Goal: Task Accomplishment & Management: Complete application form

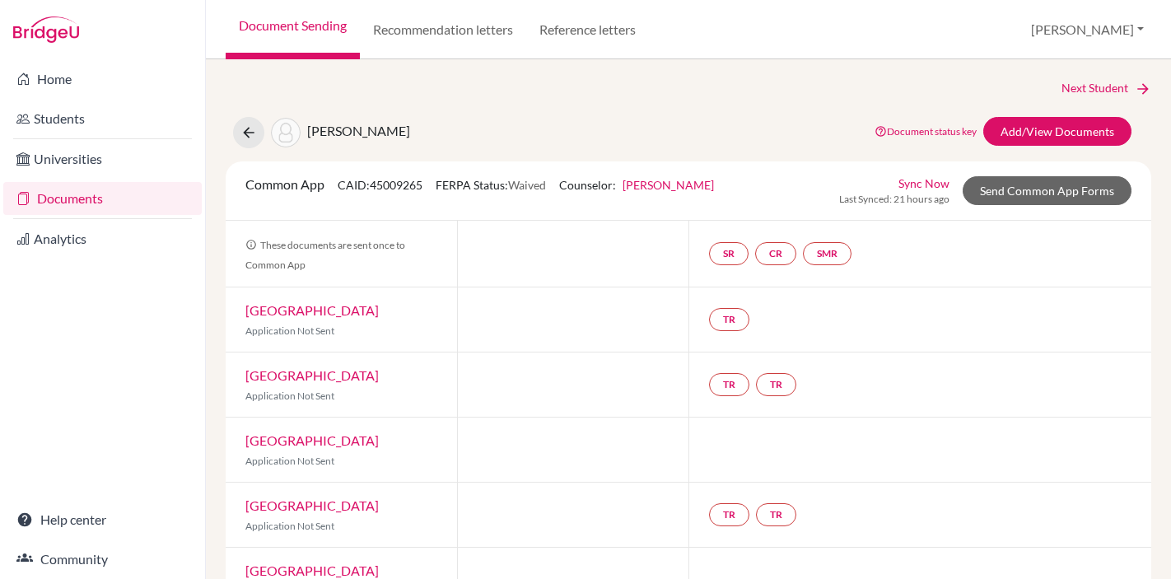
click at [53, 199] on link "Documents" at bounding box center [102, 198] width 199 height 33
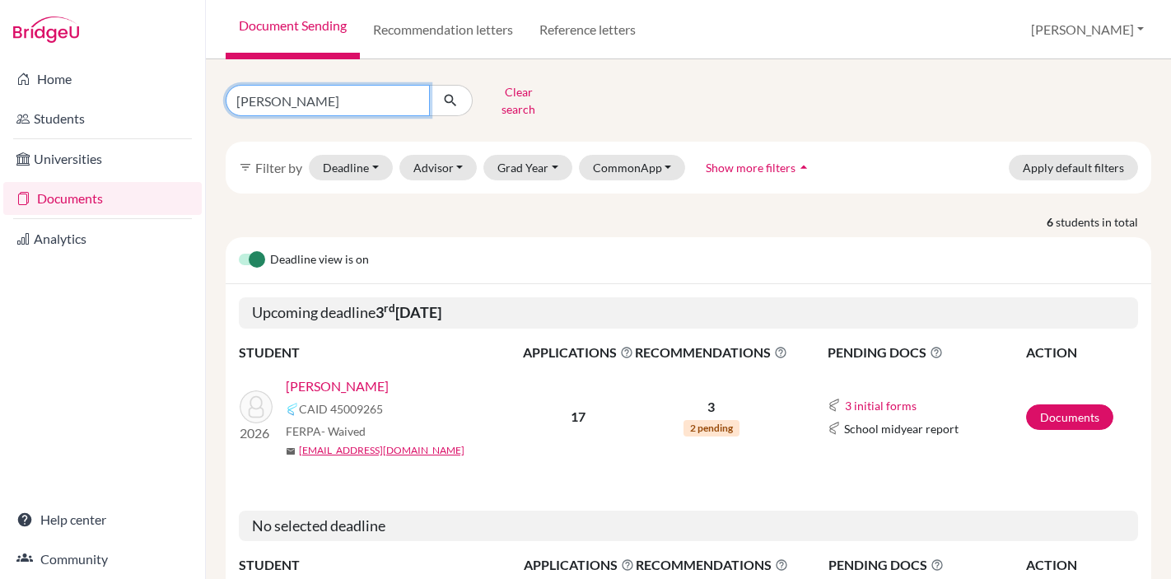
click at [282, 98] on input "mohammad" at bounding box center [328, 100] width 204 height 31
type input "sarvesh"
click button "submit" at bounding box center [451, 100] width 44 height 31
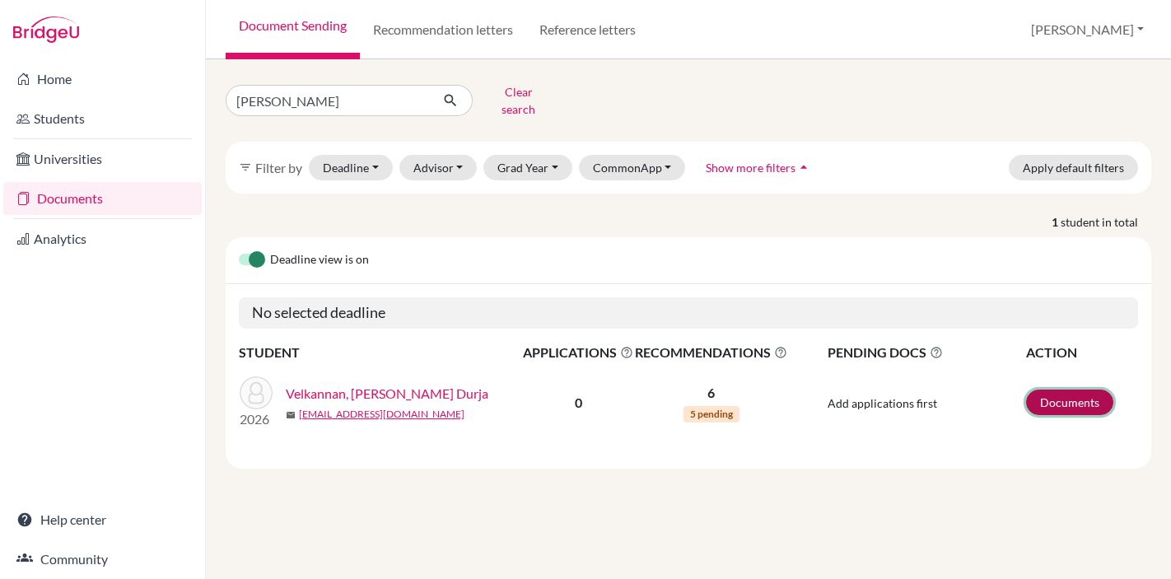
click at [1063, 390] on link "Documents" at bounding box center [1069, 403] width 87 height 26
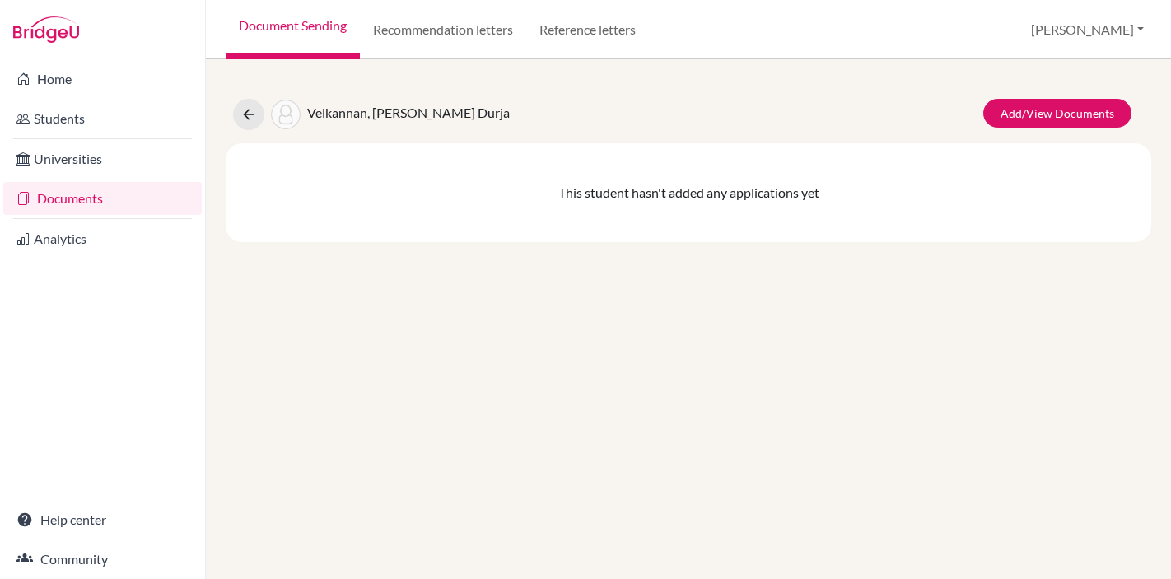
click at [75, 197] on link "Documents" at bounding box center [102, 198] width 199 height 33
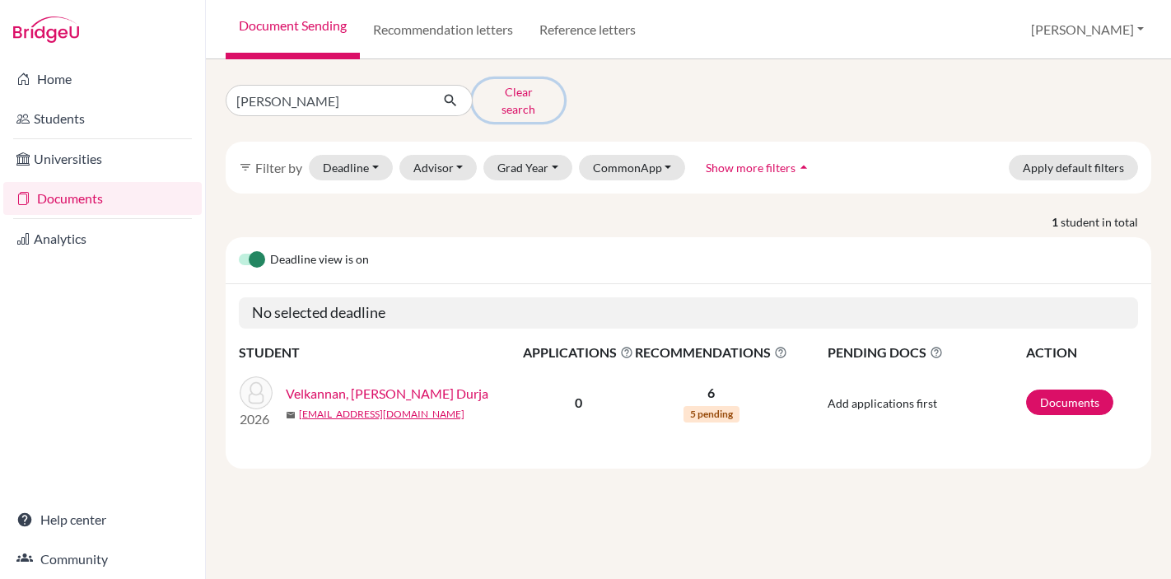
click at [497, 91] on button "Clear search" at bounding box center [518, 100] width 91 height 43
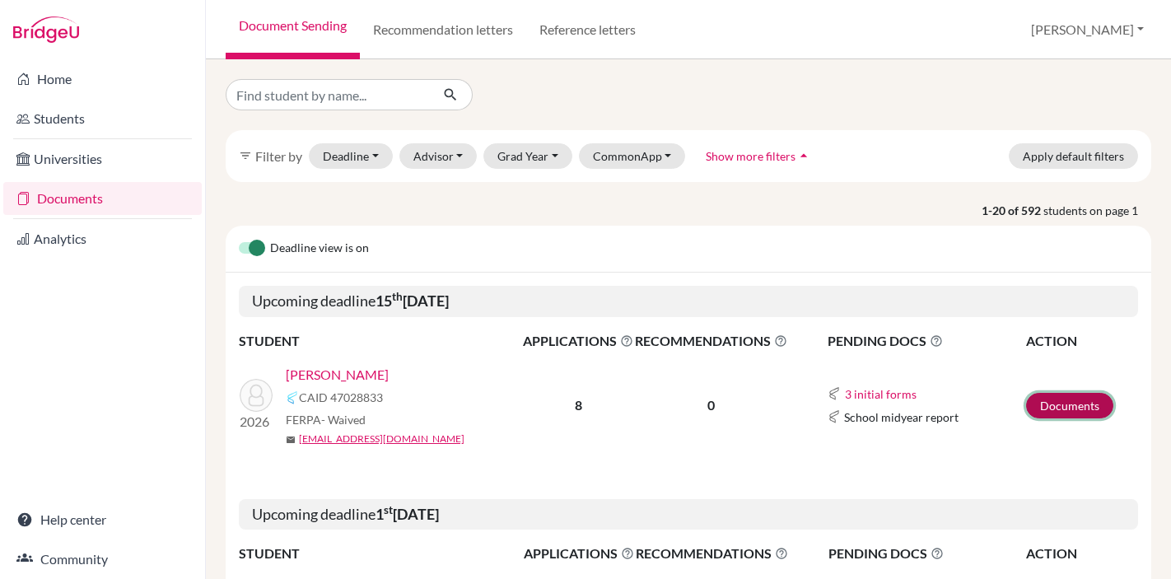
click at [1067, 403] on link "Documents" at bounding box center [1069, 406] width 87 height 26
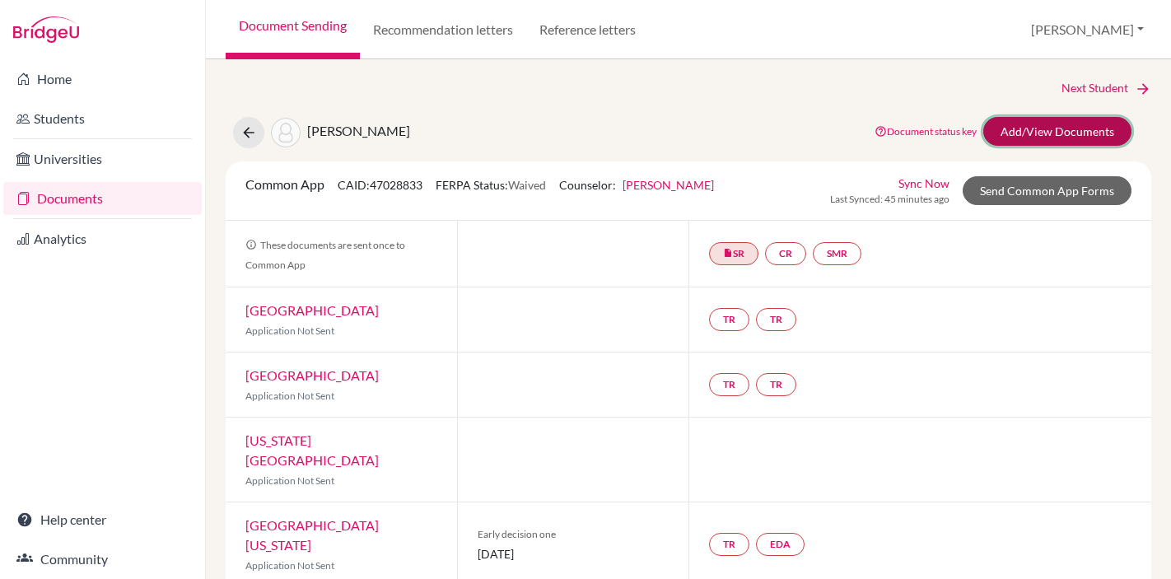
click at [1051, 131] on link "Add/View Documents" at bounding box center [1057, 131] width 148 height 29
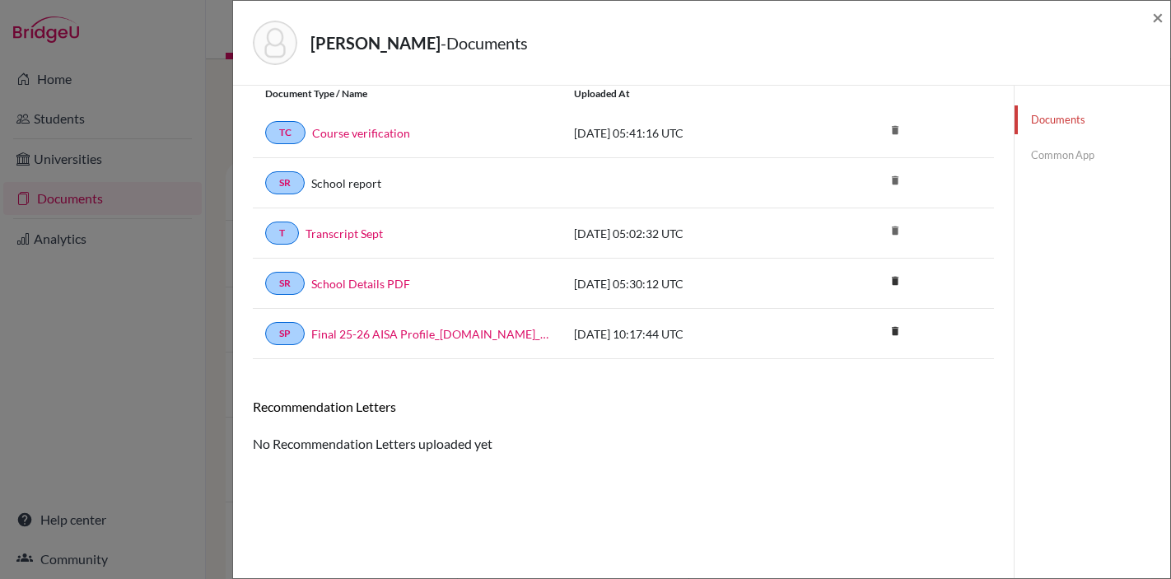
scroll to position [86, 0]
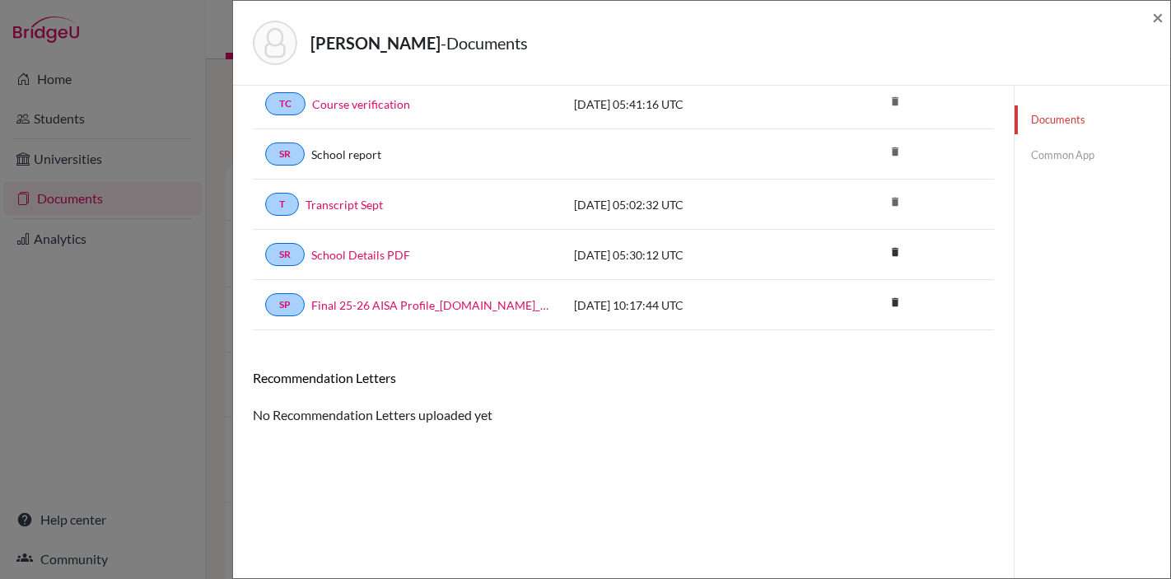
click at [1062, 162] on link "Common App" at bounding box center [1093, 155] width 156 height 29
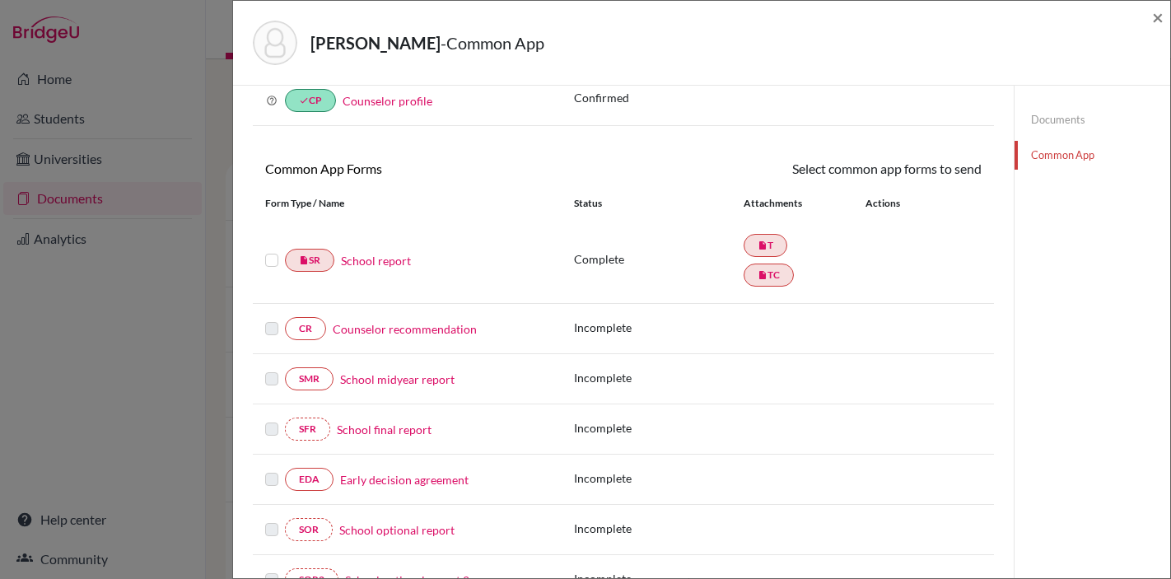
click at [269, 250] on label at bounding box center [271, 250] width 13 height 0
click at [0, 0] on input "checkbox" at bounding box center [0, 0] width 0 height 0
click at [380, 333] on link "Counselor recommendation" at bounding box center [405, 330] width 144 height 17
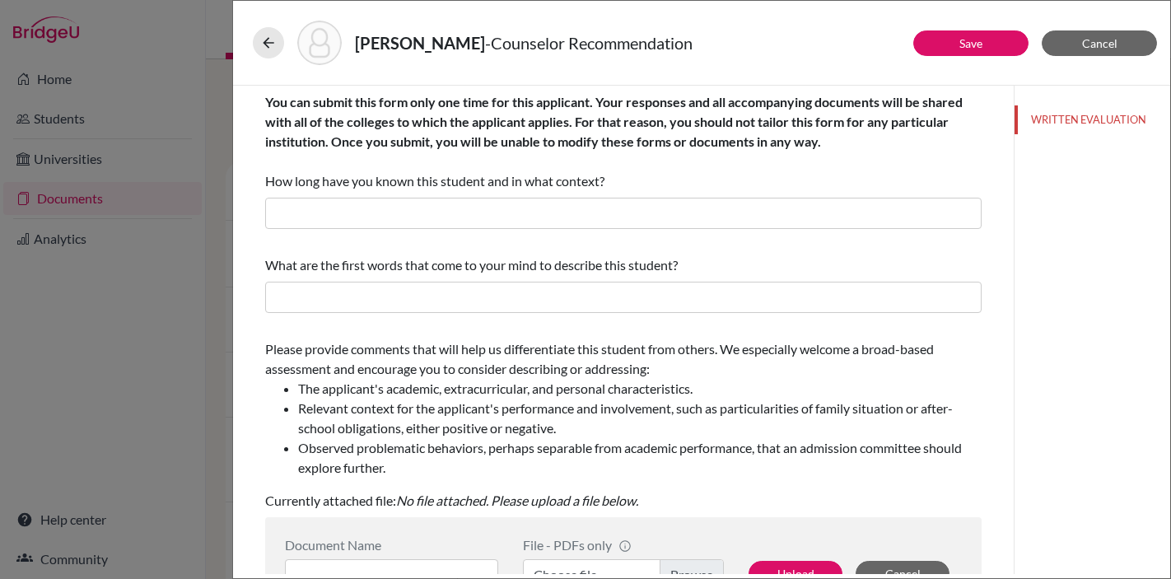
scroll to position [338, 0]
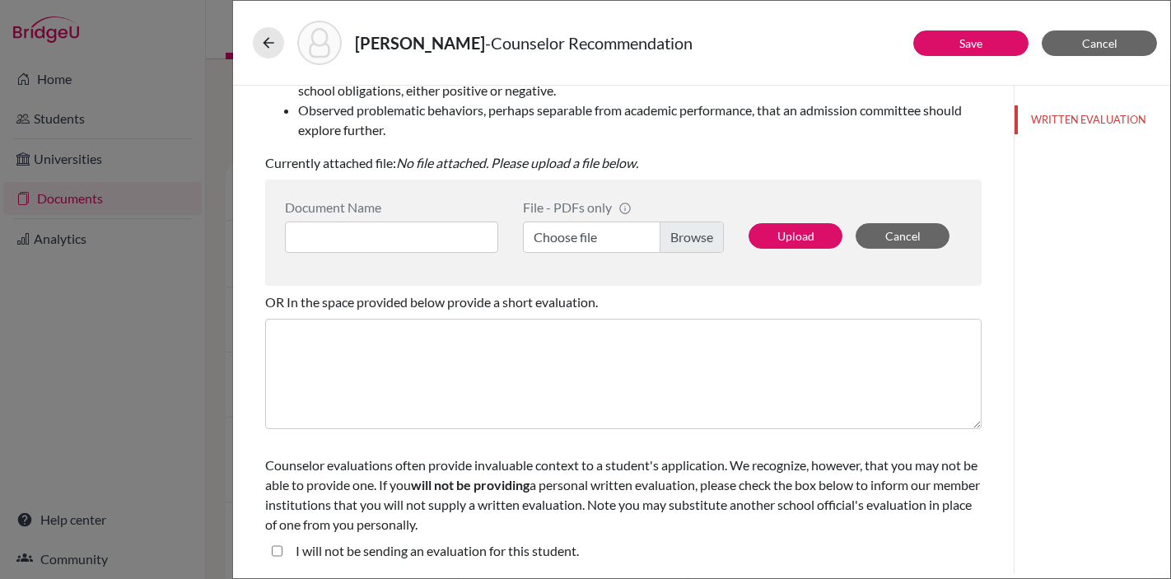
click at [278, 550] on student\ "I will not be sending an evaluation for this student." at bounding box center [277, 551] width 11 height 20
checkbox student\ "true"
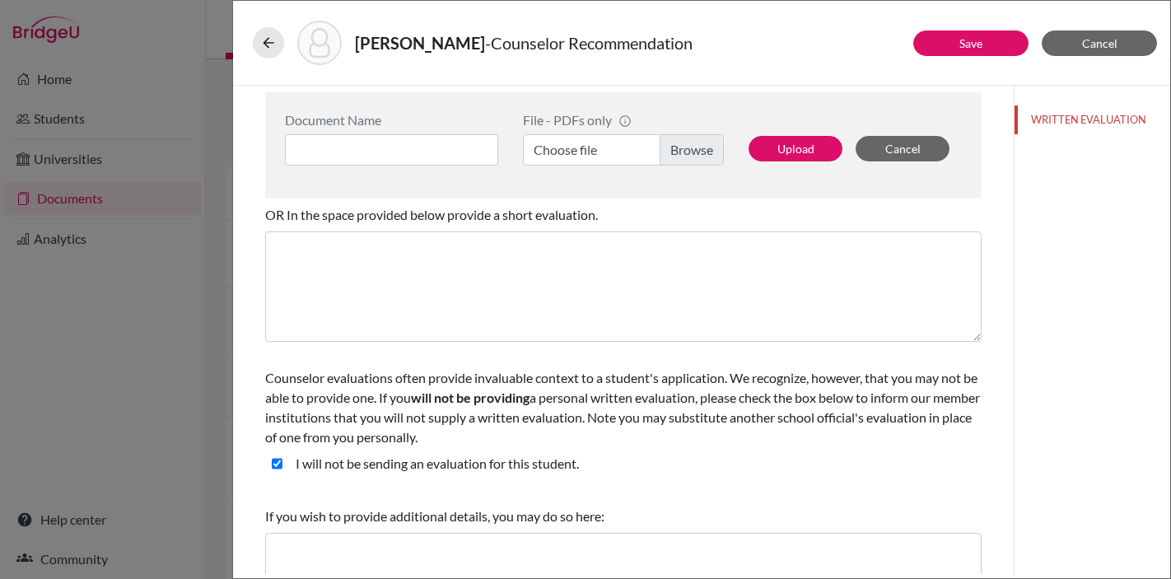
scroll to position [501, 0]
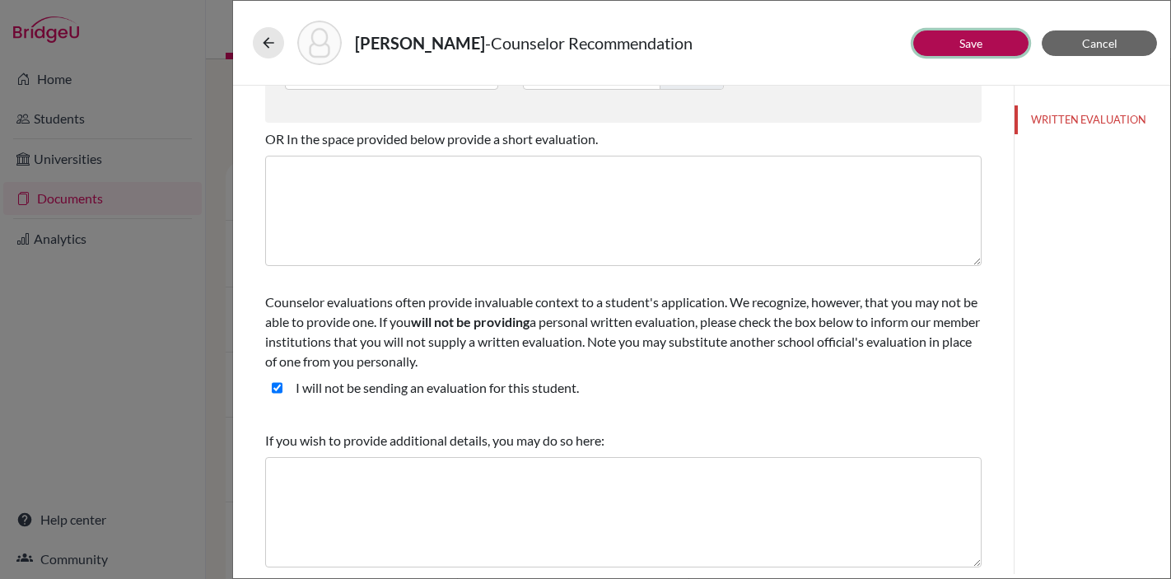
click at [977, 43] on link "Save" at bounding box center [971, 43] width 23 height 14
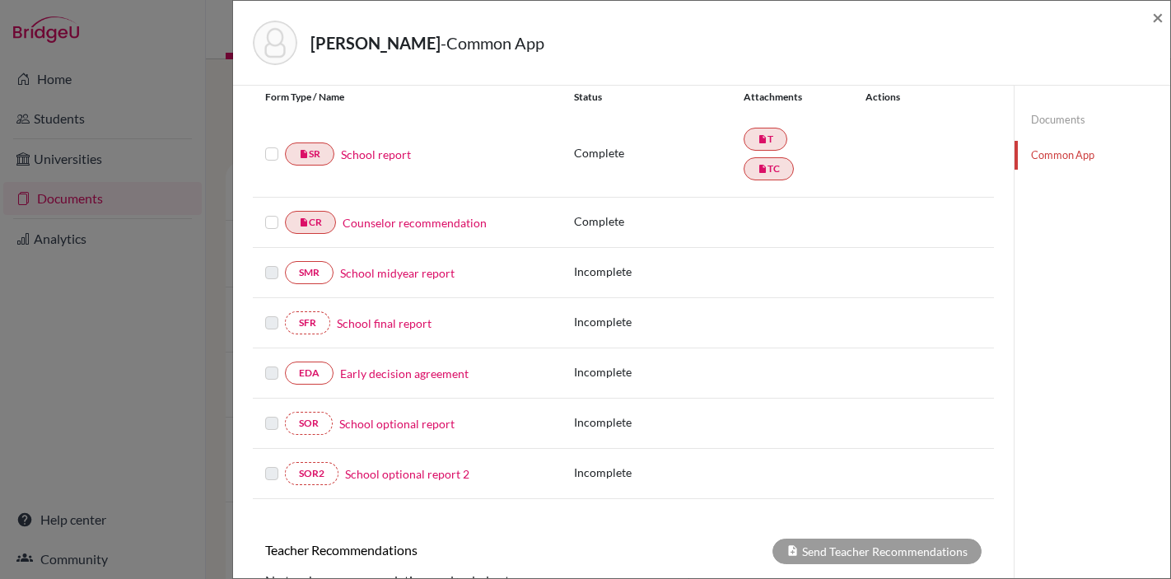
scroll to position [201, 0]
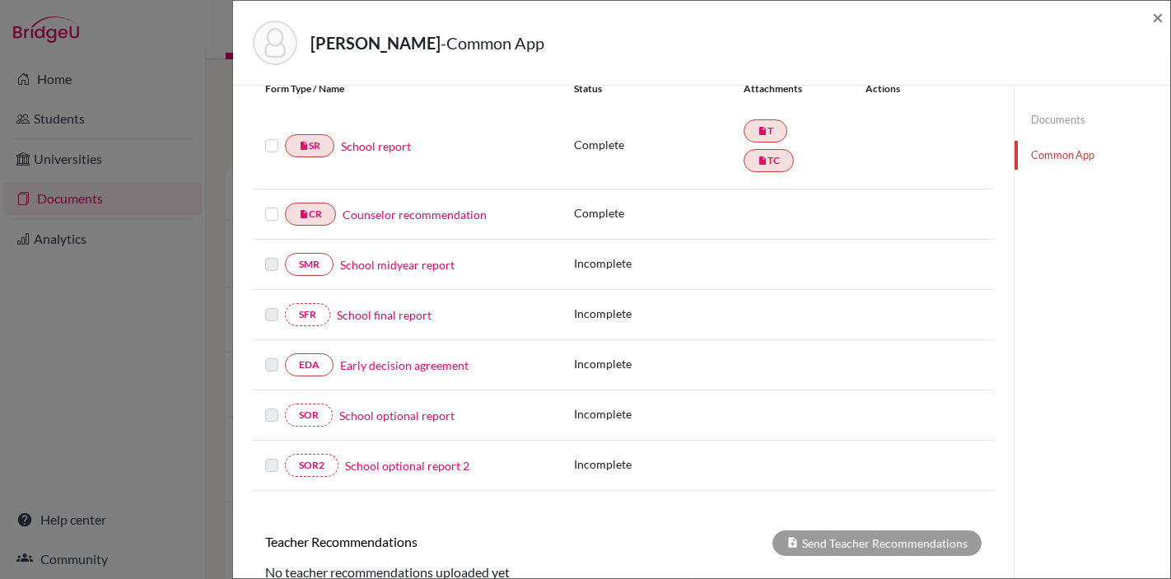
click at [418, 365] on link "Early decision agreement" at bounding box center [404, 365] width 128 height 17
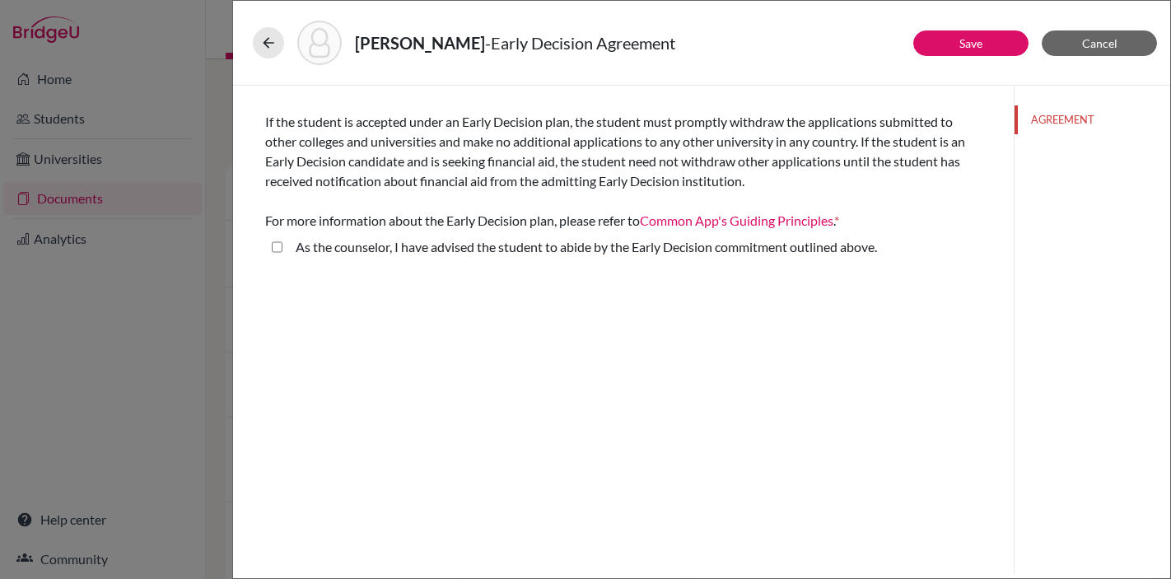
click at [276, 248] on above\ "As the counselor, I have advised the student to abide by the Early Decision com…" at bounding box center [277, 247] width 11 height 20
checkbox above\ "true"
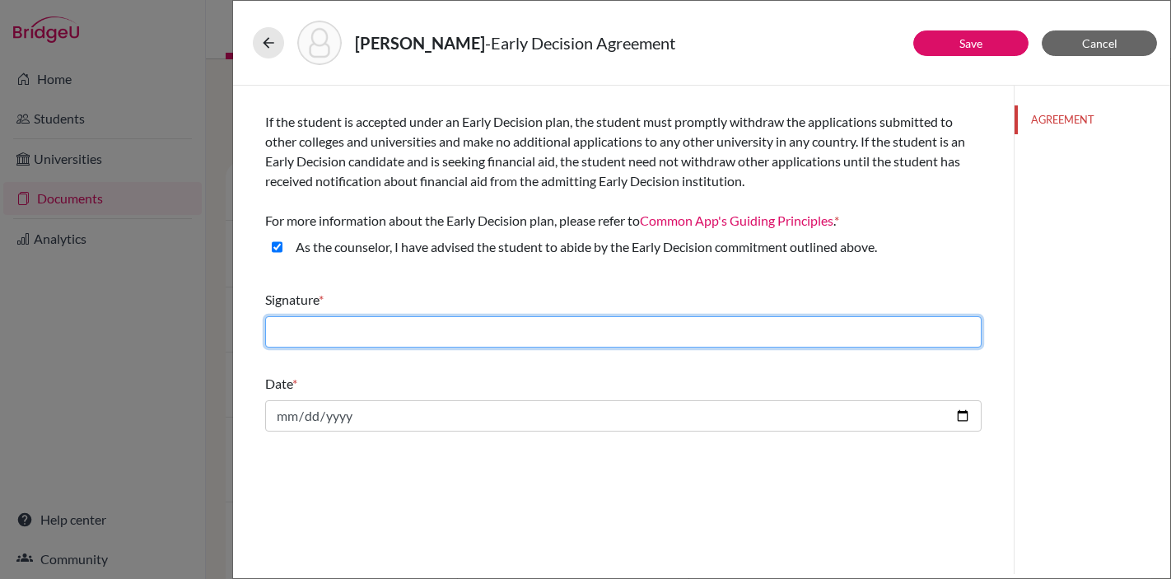
click at [345, 337] on input "text" at bounding box center [623, 331] width 717 height 31
type input "Jennifer Guss"
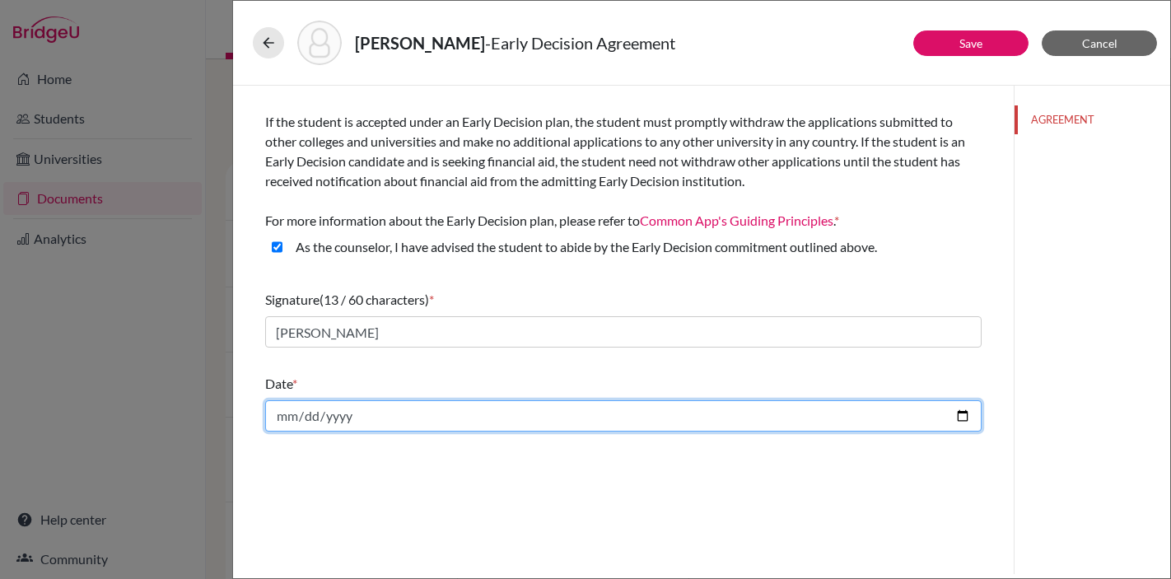
click at [385, 423] on input "date" at bounding box center [623, 415] width 717 height 31
type input "2025-10-03"
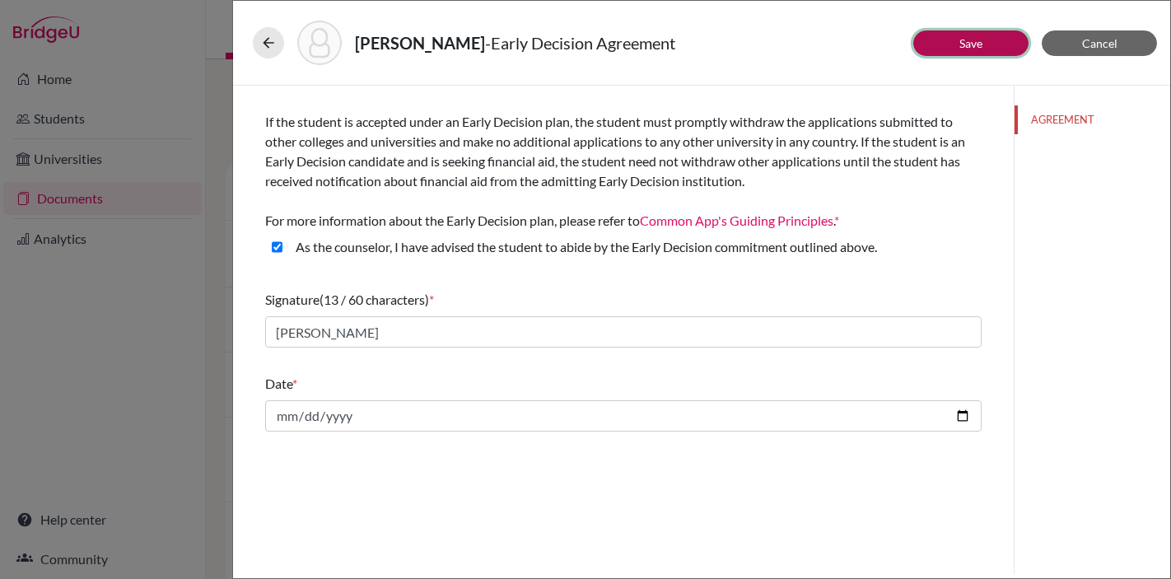
click at [953, 41] on button "Save" at bounding box center [970, 43] width 115 height 26
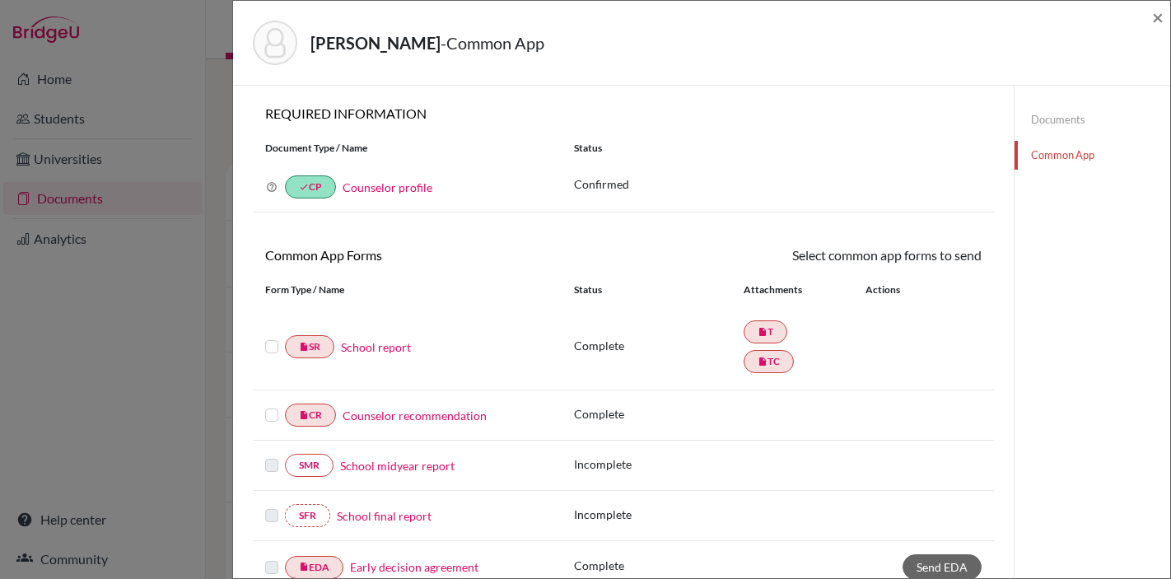
click at [271, 337] on label at bounding box center [271, 337] width 13 height 0
click at [0, 0] on input "checkbox" at bounding box center [0, 0] width 0 height 0
click at [272, 407] on label at bounding box center [271, 407] width 13 height 0
click at [0, 0] on input "checkbox" at bounding box center [0, 0] width 0 height 0
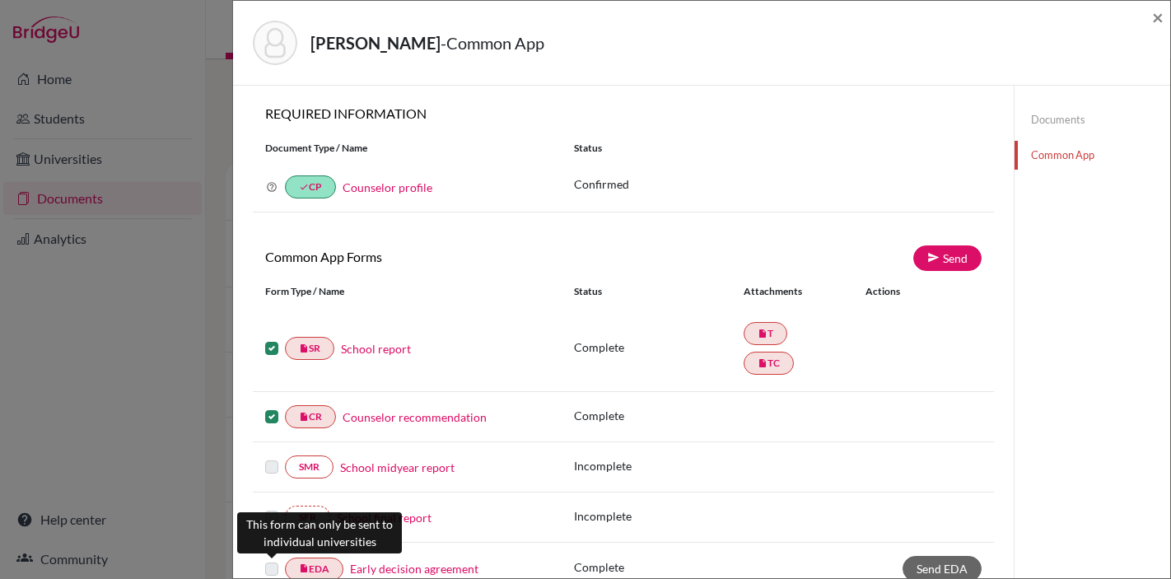
click at [270, 559] on label at bounding box center [271, 559] width 13 height 0
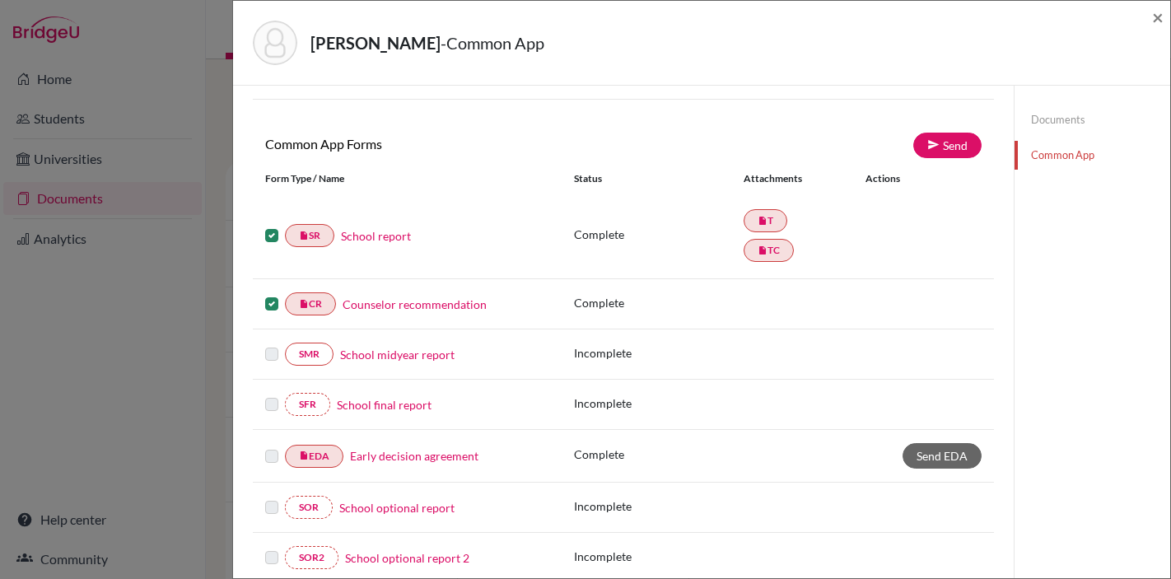
scroll to position [156, 0]
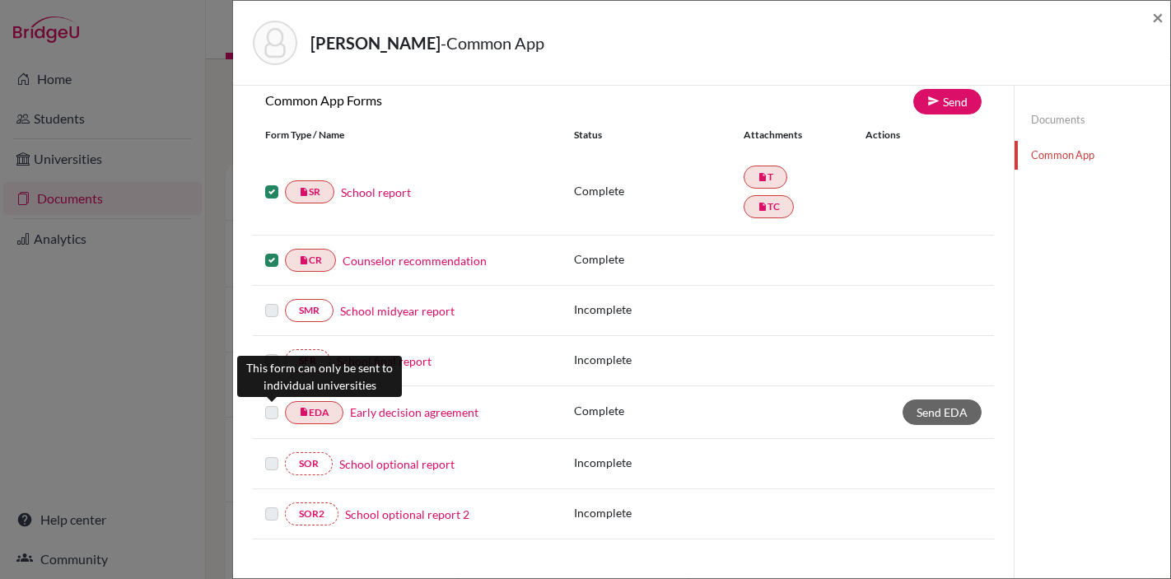
click at [272, 403] on label at bounding box center [271, 403] width 13 height 0
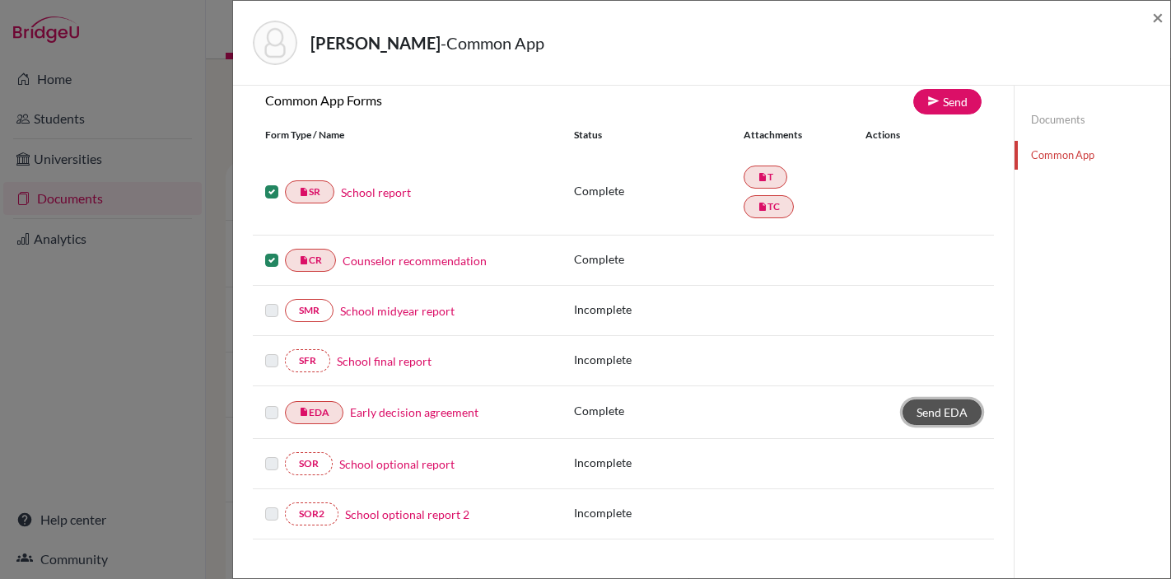
click at [957, 412] on span "Send EDA" at bounding box center [942, 412] width 51 height 14
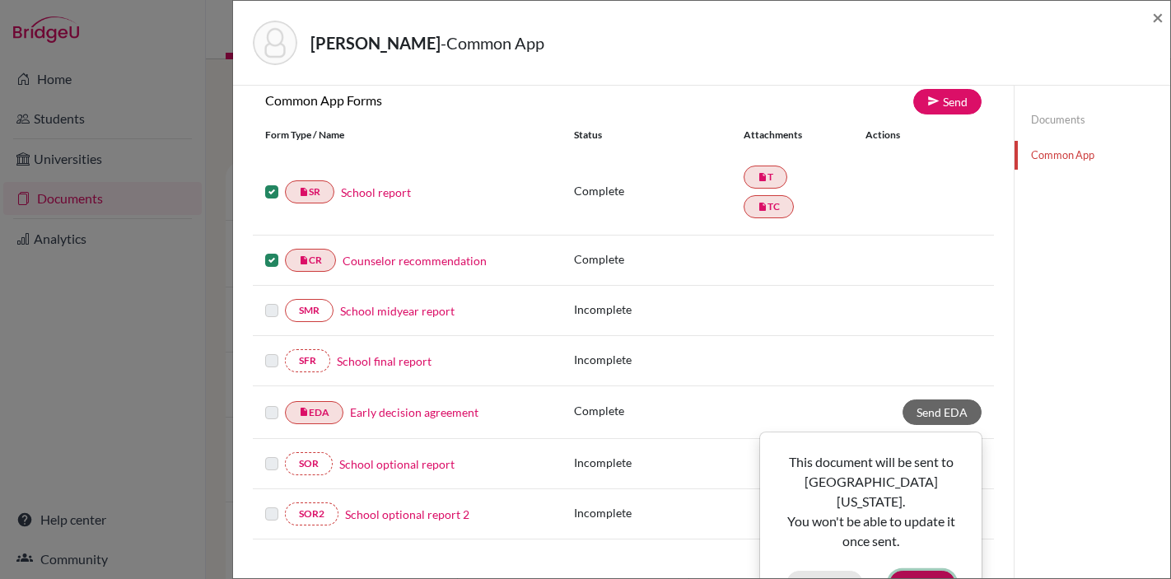
click at [921, 571] on button "Send" at bounding box center [923, 584] width 66 height 26
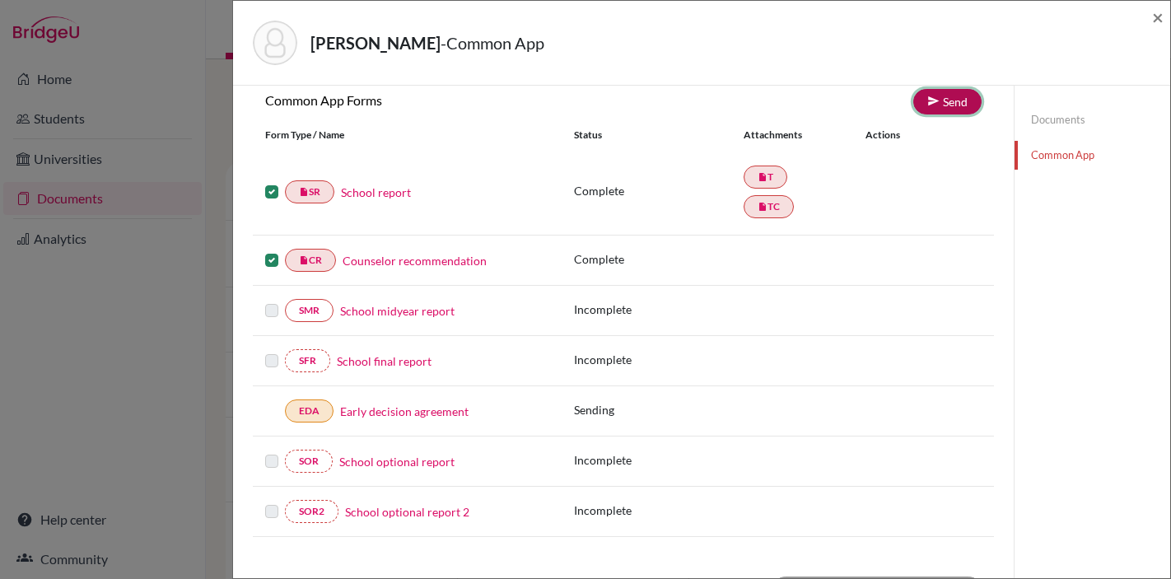
click at [939, 105] on icon at bounding box center [933, 101] width 12 height 12
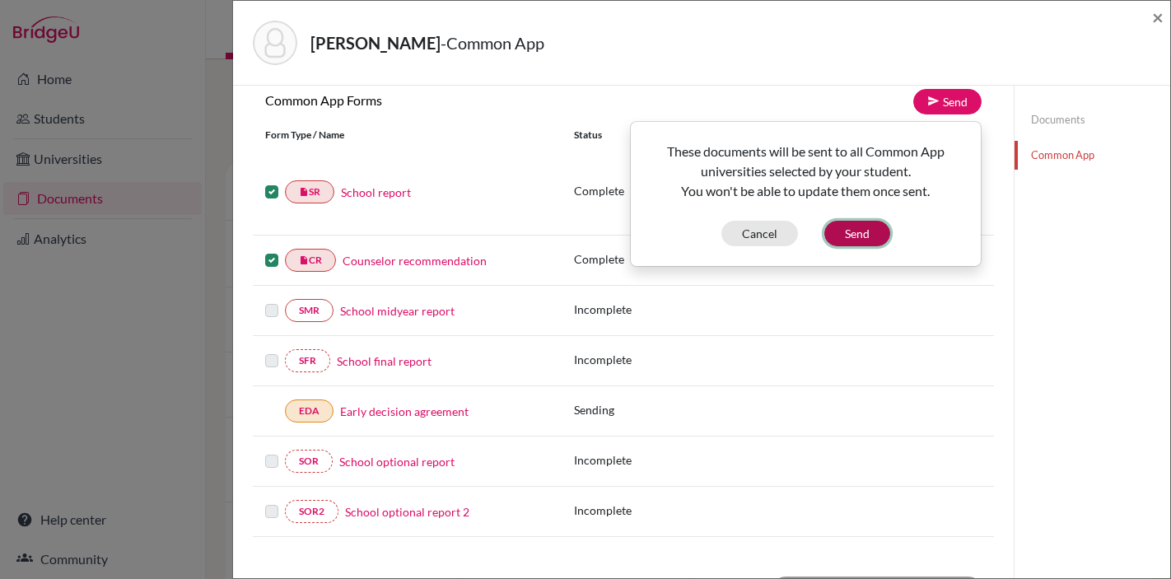
click at [857, 235] on button "Send" at bounding box center [857, 234] width 66 height 26
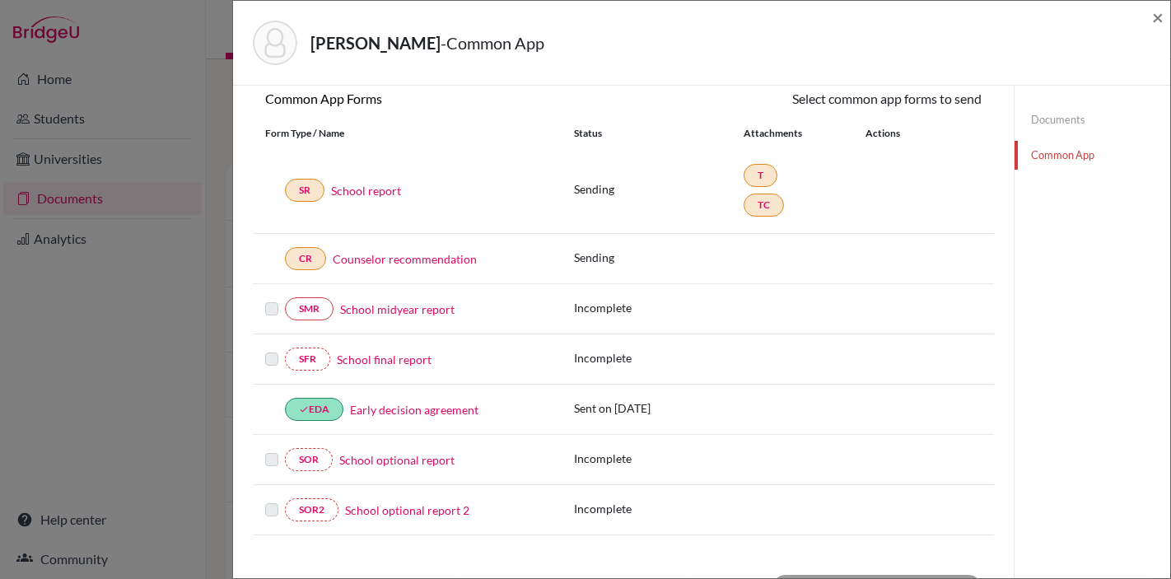
scroll to position [0, 0]
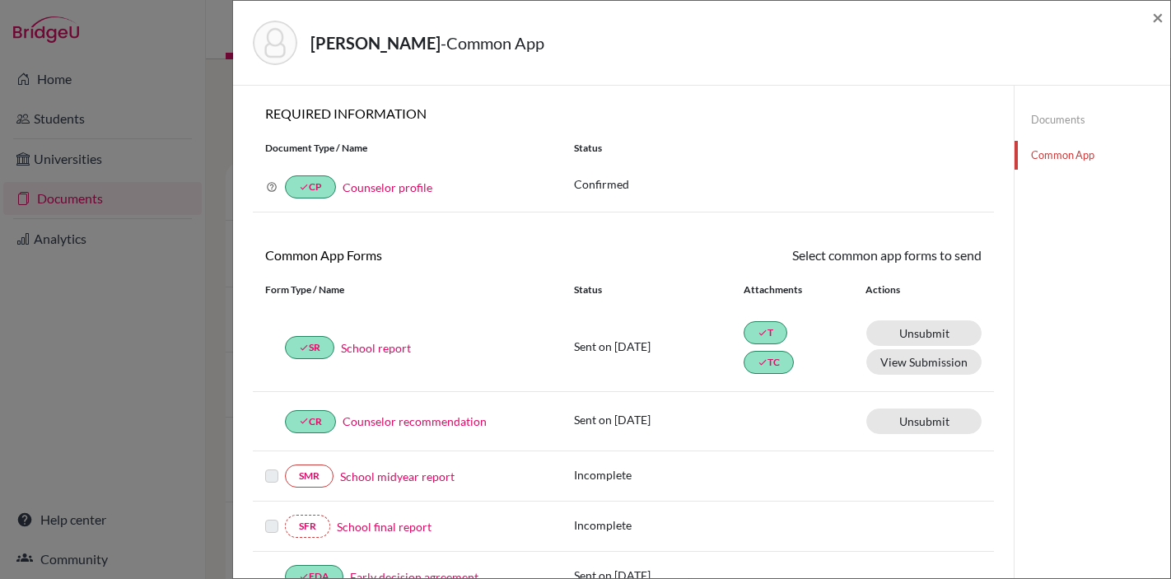
click at [1059, 117] on link "Documents" at bounding box center [1093, 119] width 156 height 29
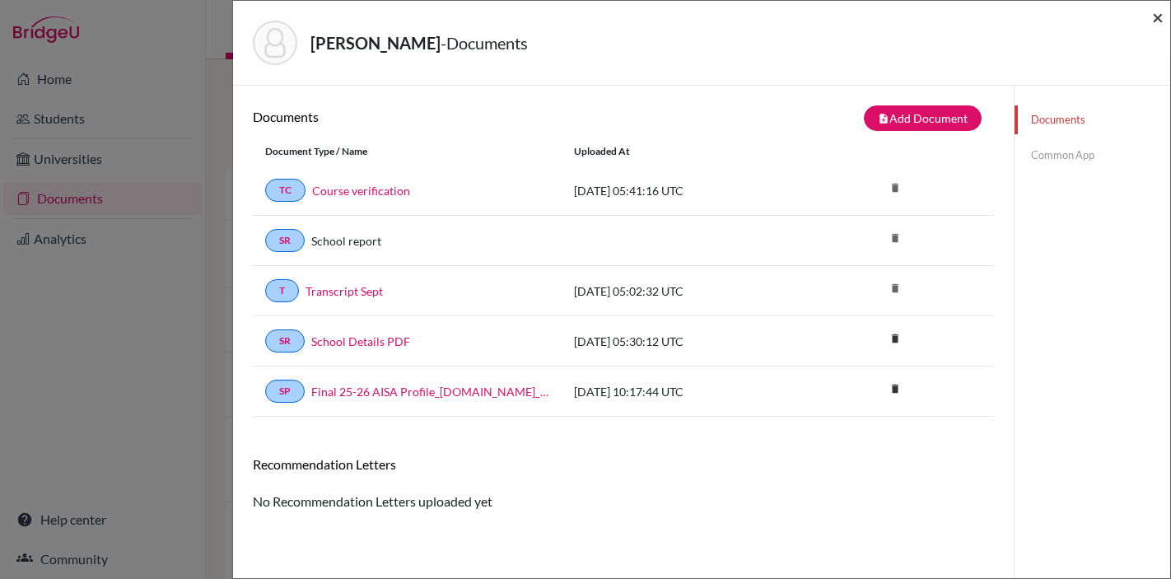
click at [1155, 21] on span "×" at bounding box center [1158, 17] width 12 height 24
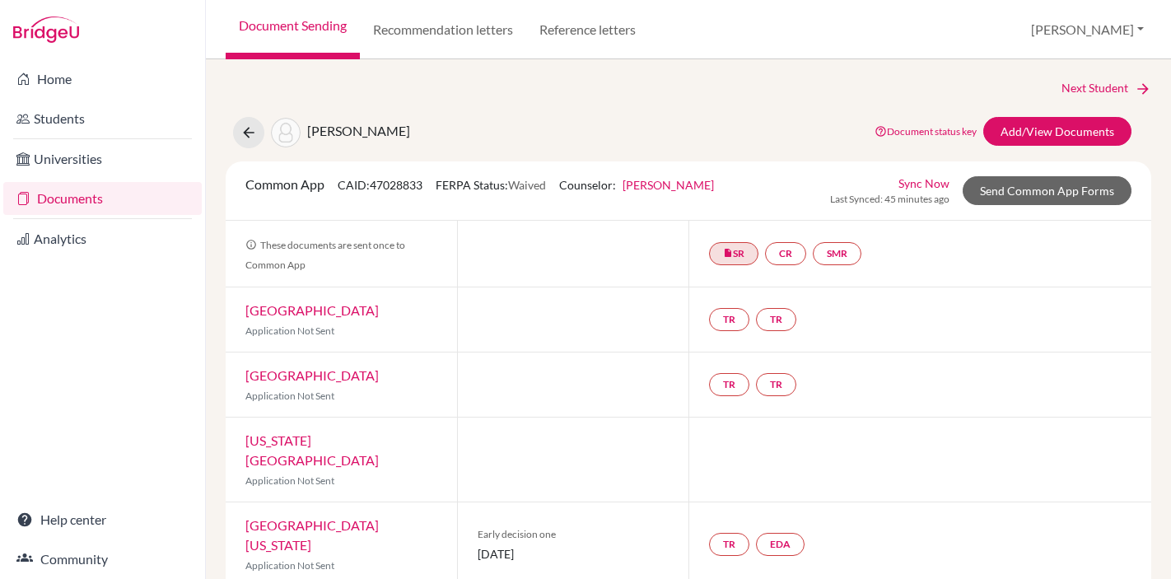
click at [282, 16] on link "Document Sending" at bounding box center [293, 29] width 134 height 59
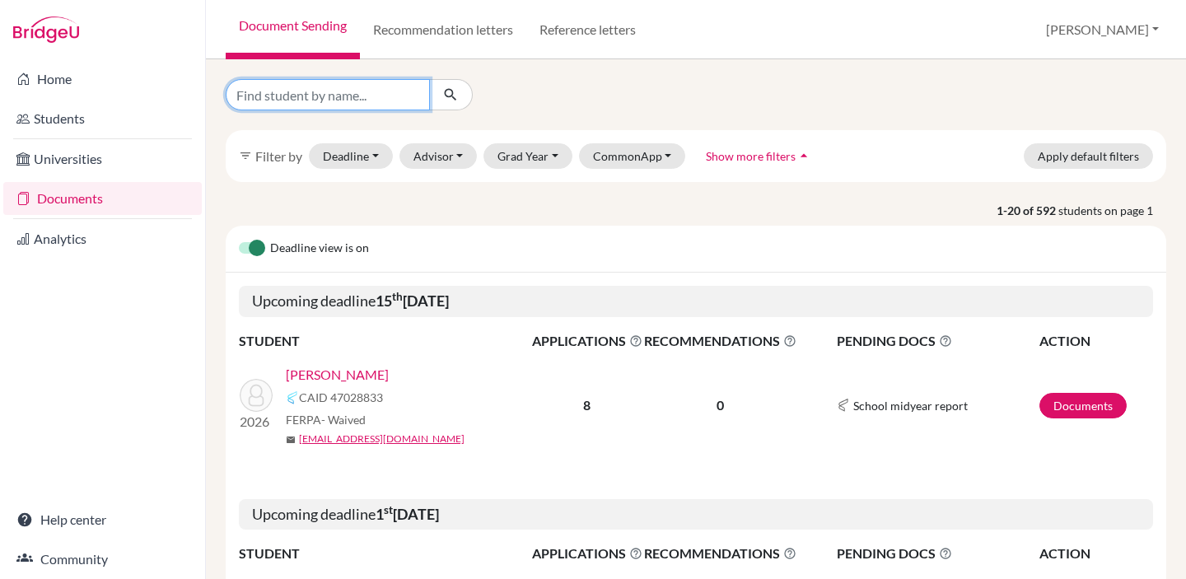
click at [350, 97] on input "Find student by name..." at bounding box center [328, 94] width 204 height 31
type input "[PERSON_NAME]"
click button "submit" at bounding box center [451, 94] width 44 height 31
